Goal: Task Accomplishment & Management: Manage account settings

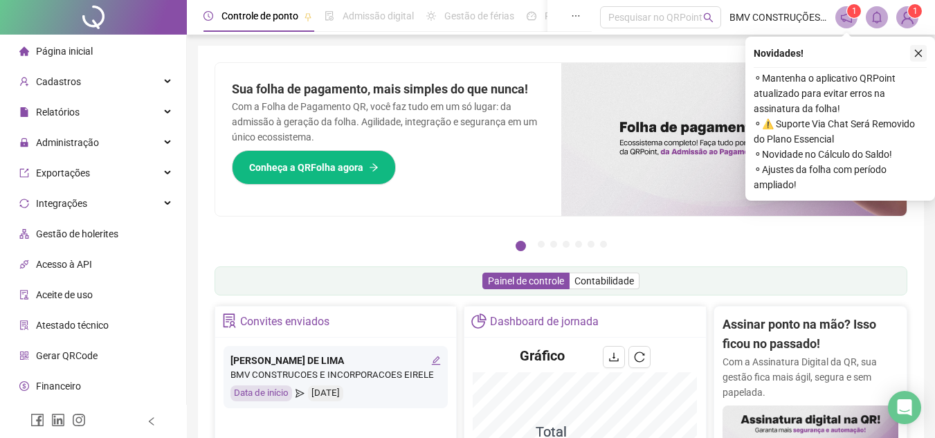
click at [919, 49] on icon "close" at bounding box center [918, 53] width 10 height 10
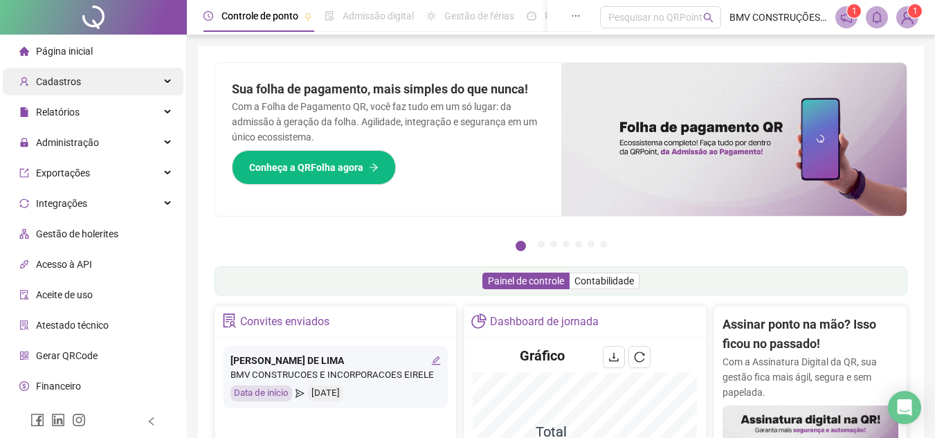
click at [70, 76] on span "Cadastros" at bounding box center [58, 81] width 45 height 11
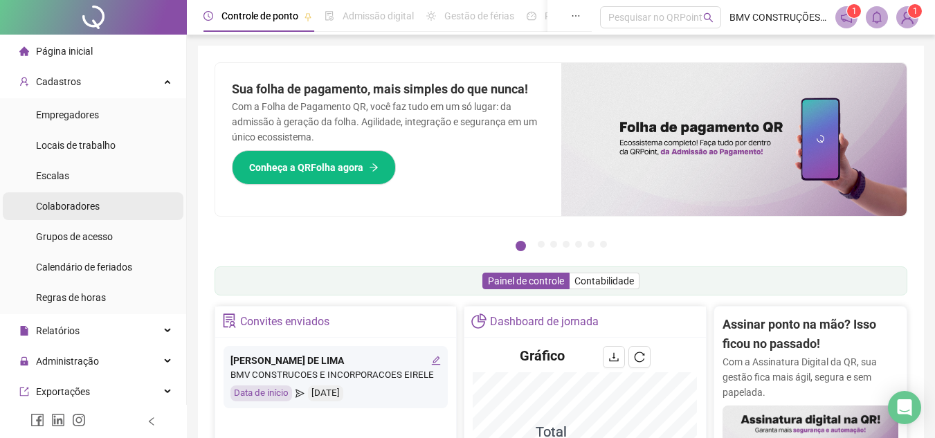
click at [71, 206] on span "Colaboradores" at bounding box center [68, 206] width 64 height 11
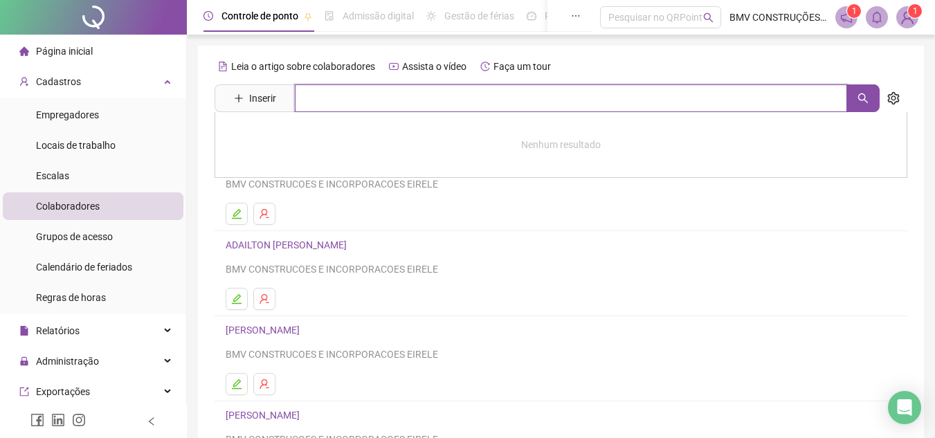
click at [312, 93] on input "text" at bounding box center [571, 98] width 552 height 28
click at [863, 94] on icon "search" at bounding box center [863, 98] width 10 height 10
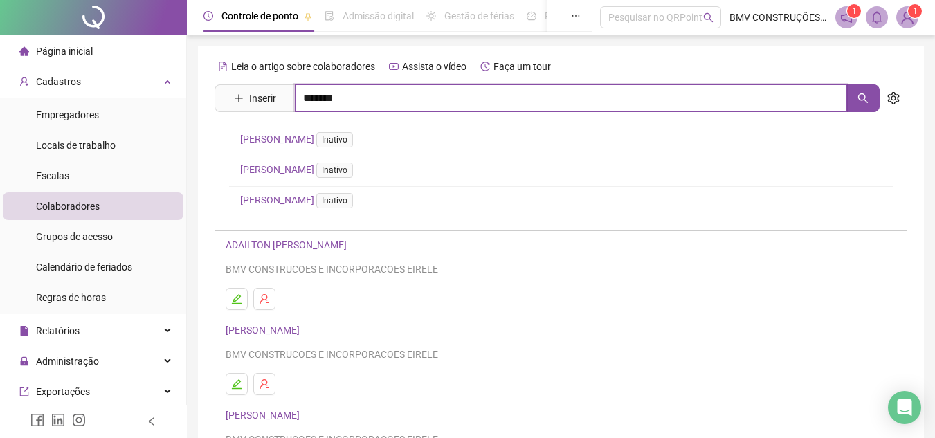
type input "*******"
drag, startPoint x: 584, startPoint y: 423, endPoint x: 556, endPoint y: 419, distance: 28.7
click at [583, 423] on div "[PERSON_NAME] BMV CONSTRUCOES E INCORPORACOES EIRELE" at bounding box center [561, 427] width 670 height 40
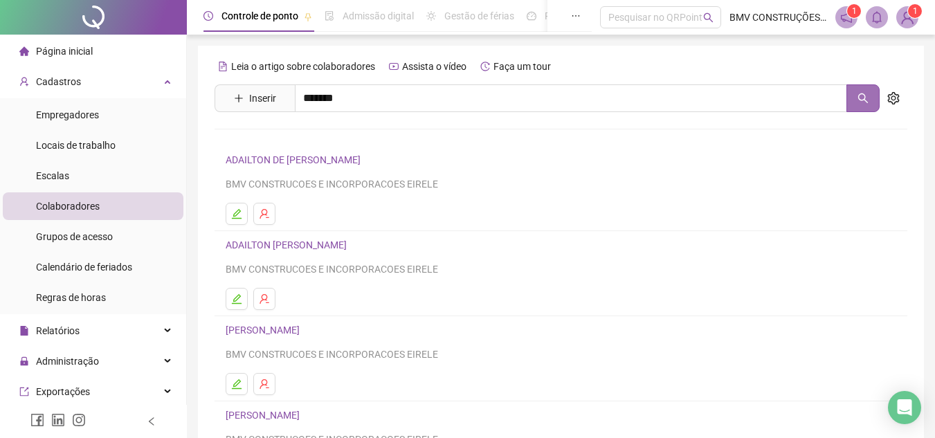
click at [866, 98] on icon "search" at bounding box center [862, 98] width 11 height 11
click at [861, 91] on button "button" at bounding box center [862, 98] width 33 height 28
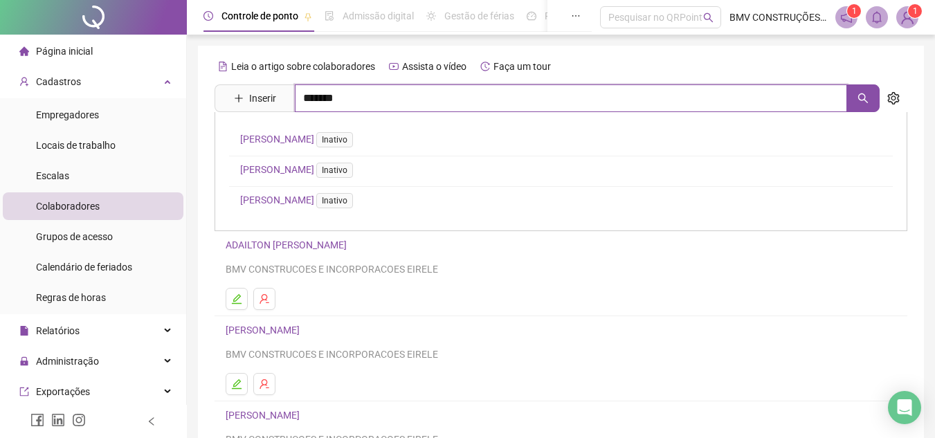
click at [390, 98] on input "*******" at bounding box center [571, 98] width 552 height 28
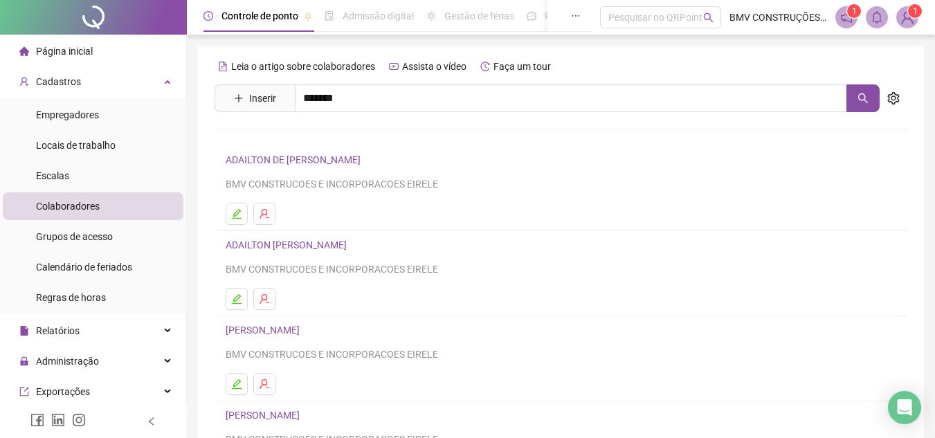
click at [358, 142] on link "[PERSON_NAME] DE CASTRO Inativo" at bounding box center [299, 139] width 118 height 11
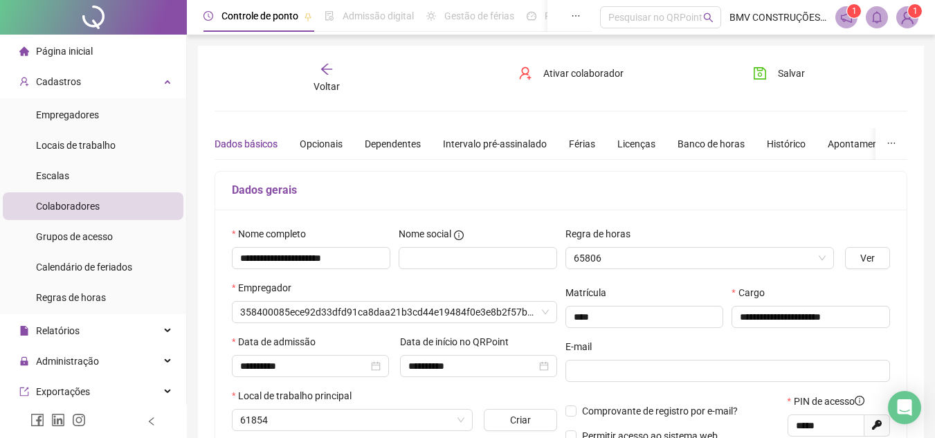
type input "**********"
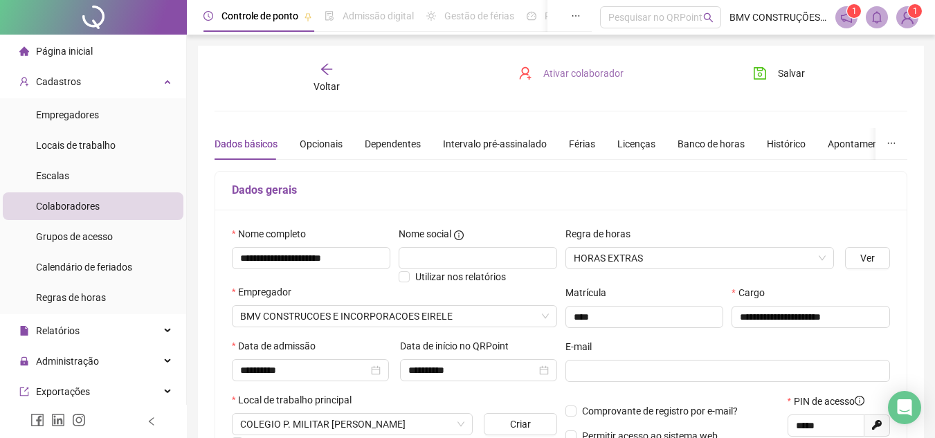
click at [578, 71] on span "Ativar colaborador" at bounding box center [583, 73] width 80 height 15
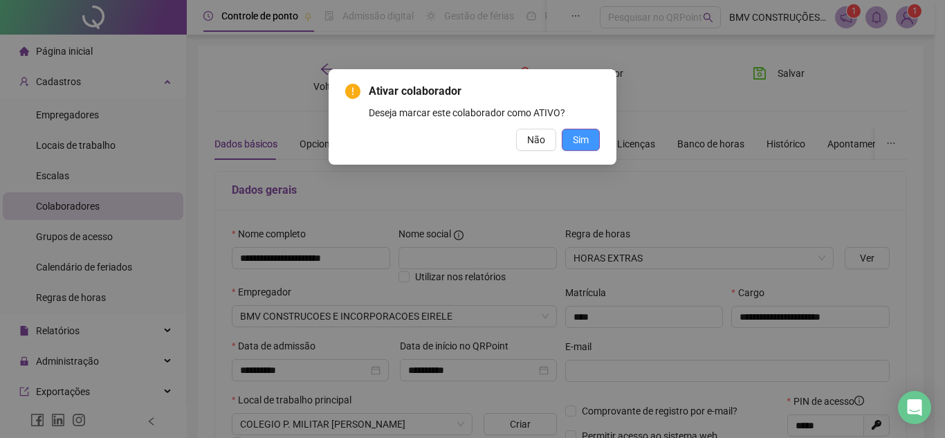
click at [583, 139] on span "Sim" at bounding box center [581, 139] width 16 height 15
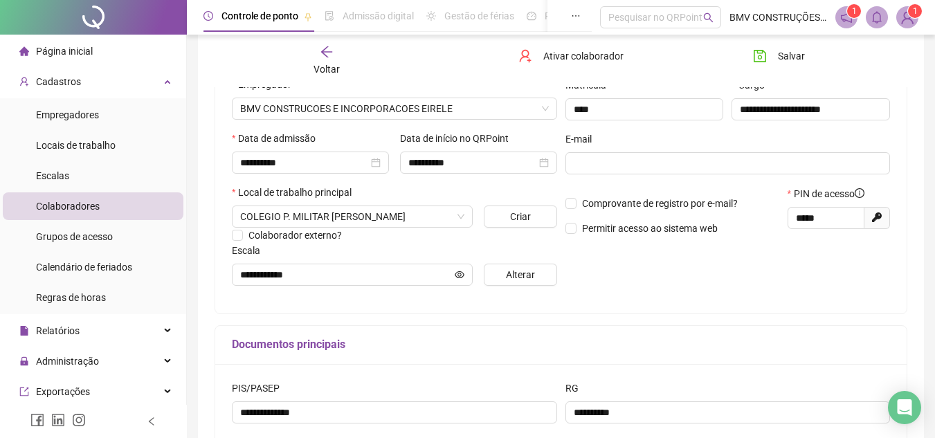
scroll to position [277, 0]
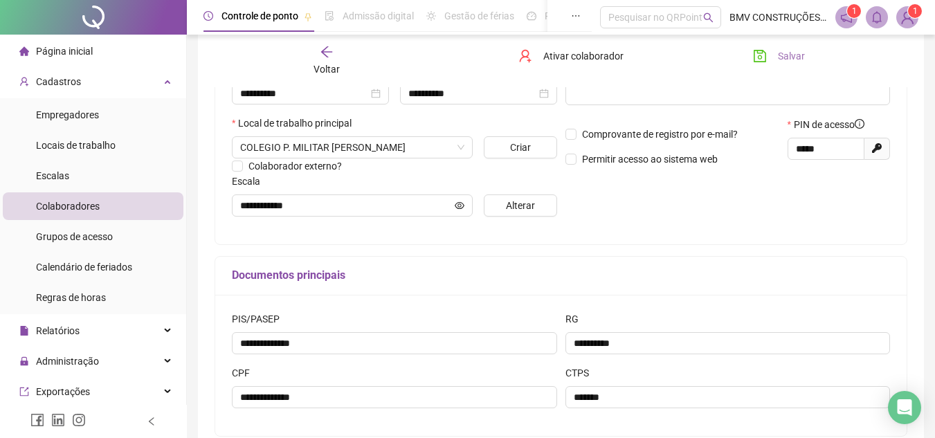
click at [794, 53] on span "Salvar" at bounding box center [791, 55] width 27 height 15
